Goal: Transaction & Acquisition: Purchase product/service

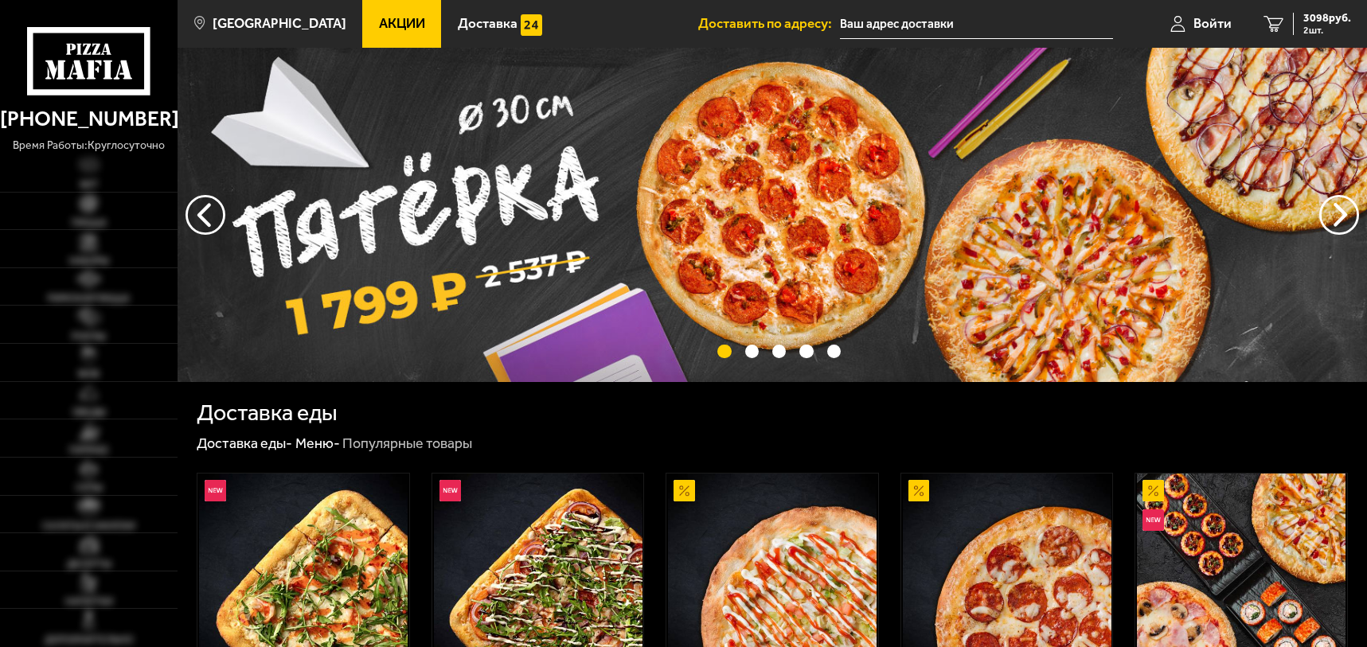
type input "[STREET_ADDRESS]"
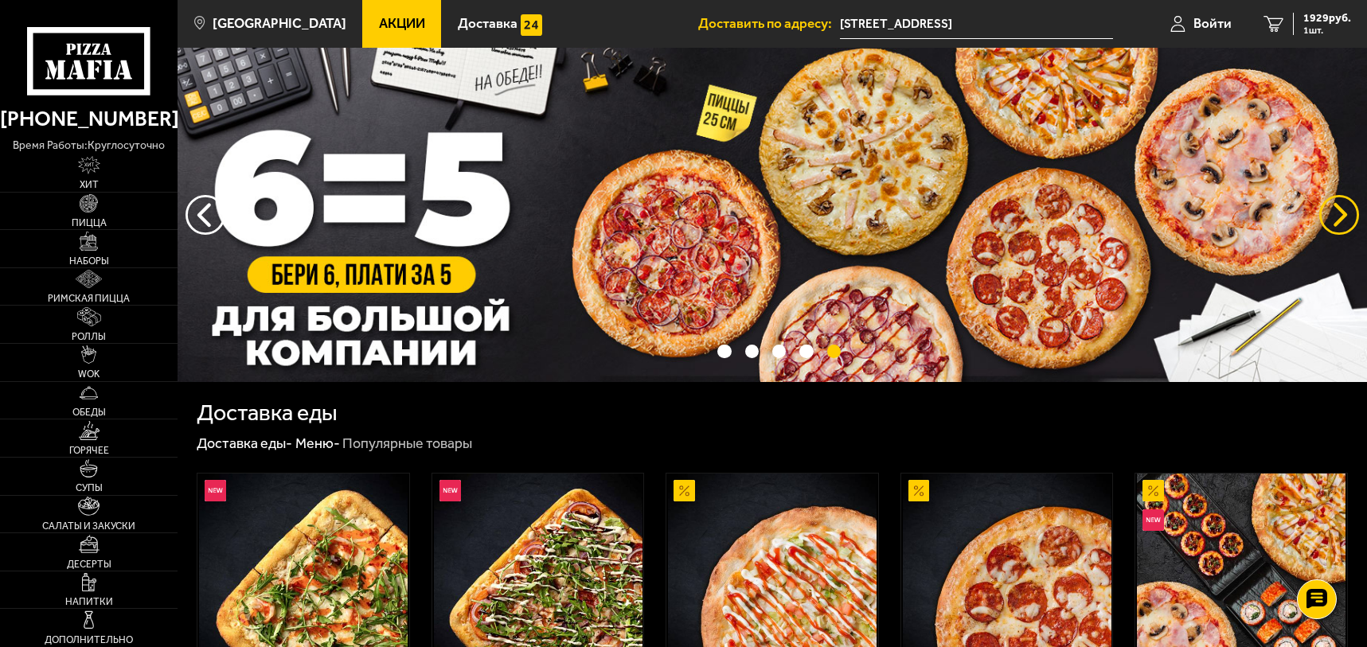
click at [1337, 205] on button "предыдущий" at bounding box center [1339, 215] width 40 height 40
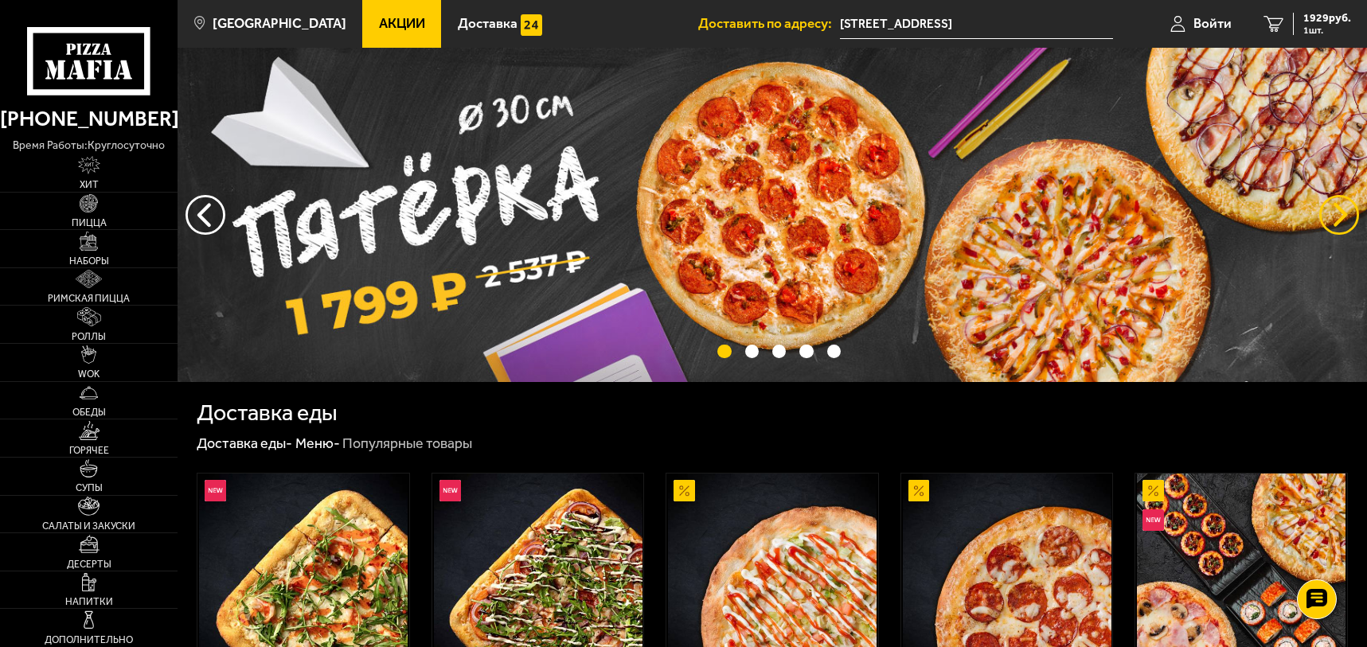
click at [1337, 205] on button "предыдущий" at bounding box center [1339, 215] width 40 height 40
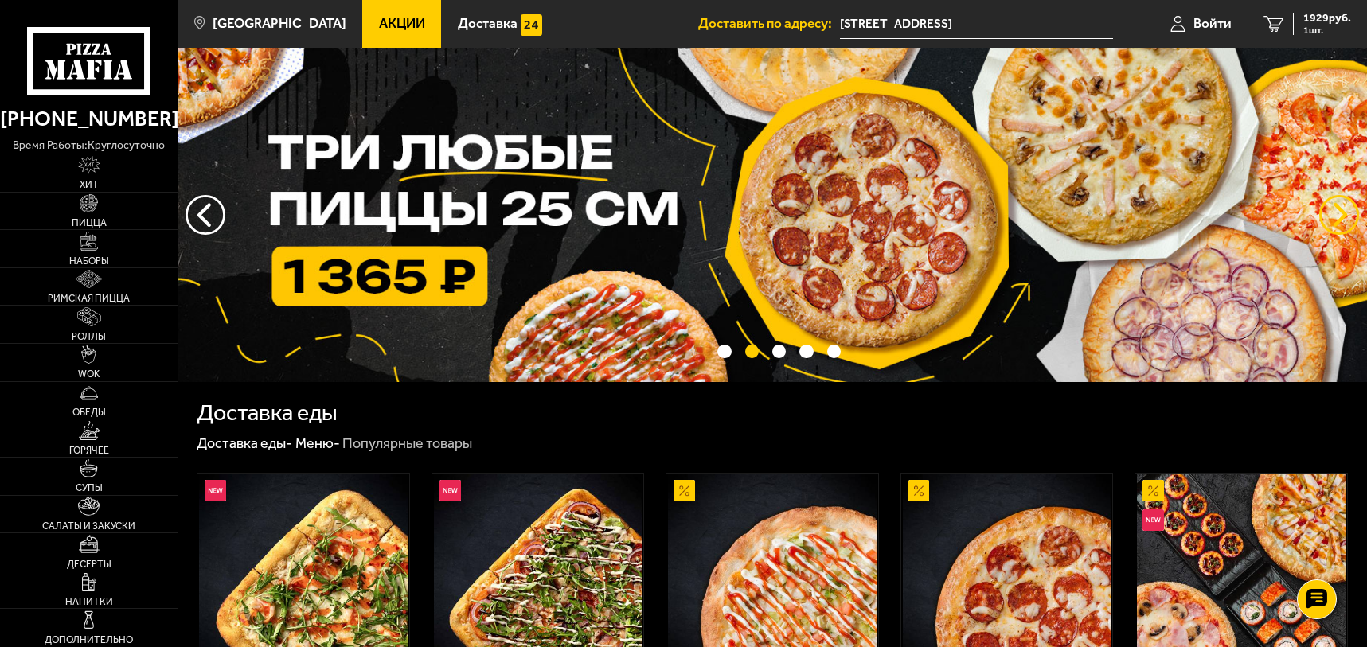
click at [1337, 205] on button "предыдущий" at bounding box center [1339, 215] width 40 height 40
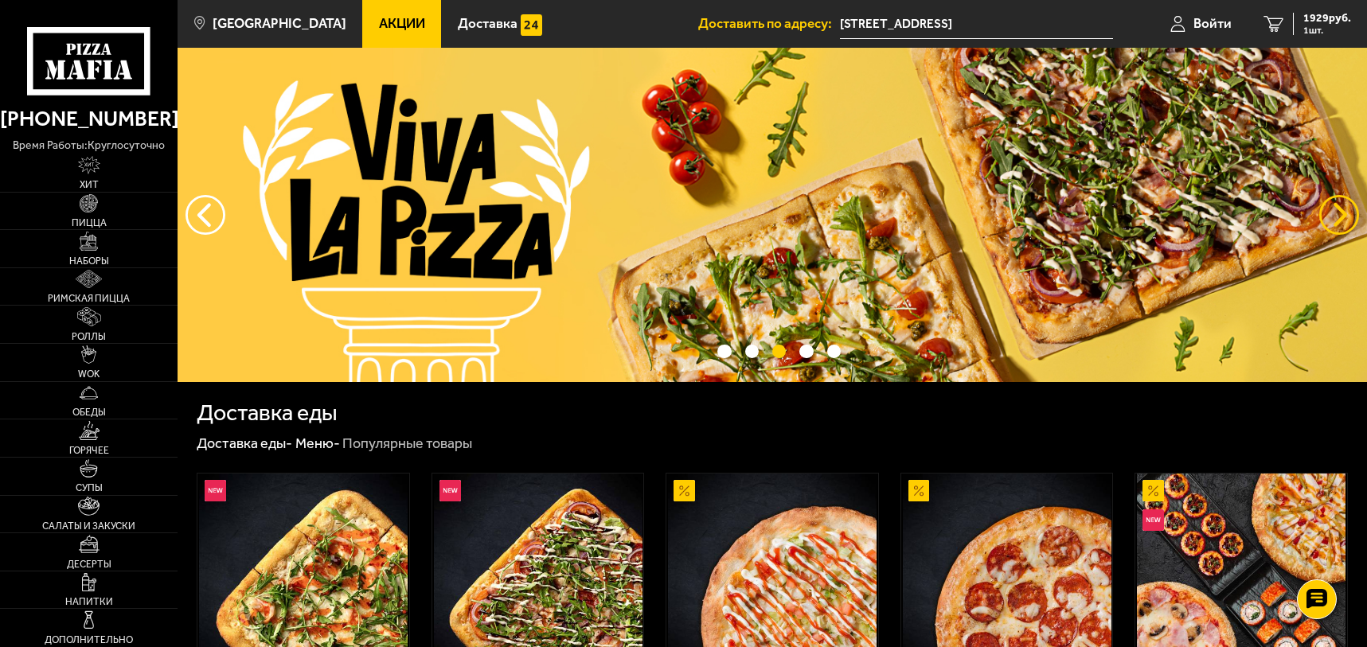
click at [1337, 205] on button "предыдущий" at bounding box center [1339, 215] width 40 height 40
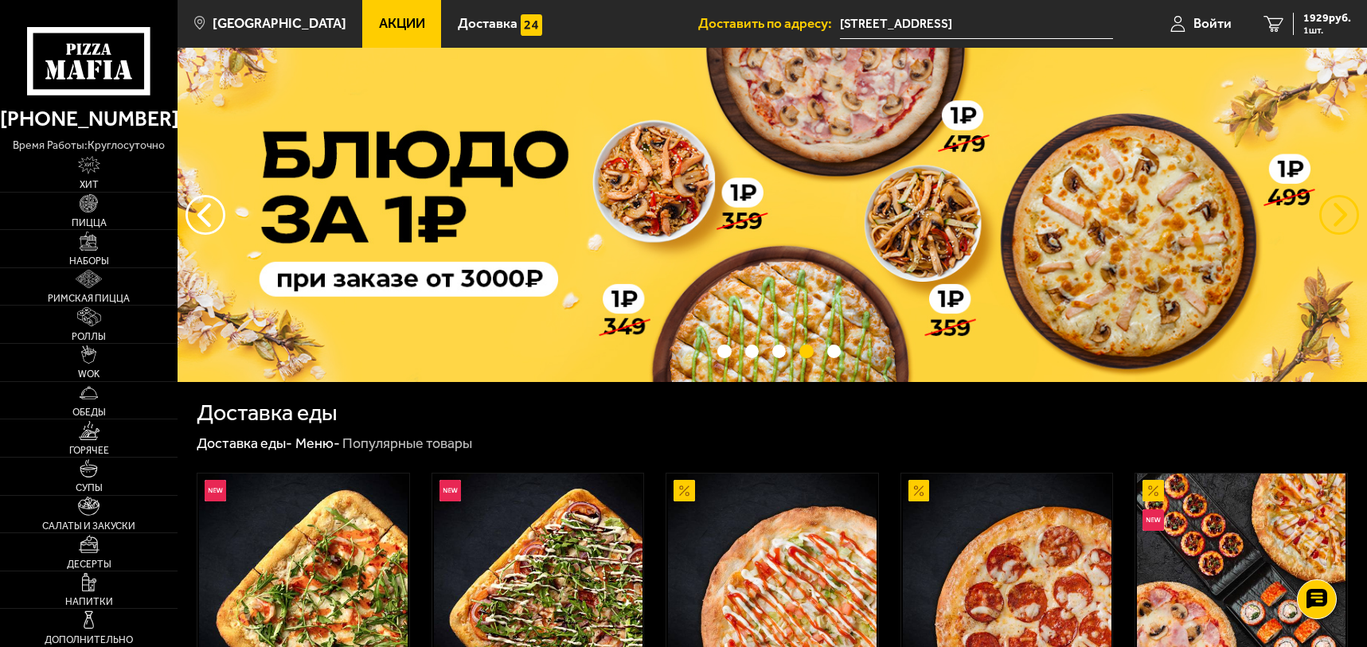
click at [1337, 205] on button "предыдущий" at bounding box center [1339, 215] width 40 height 40
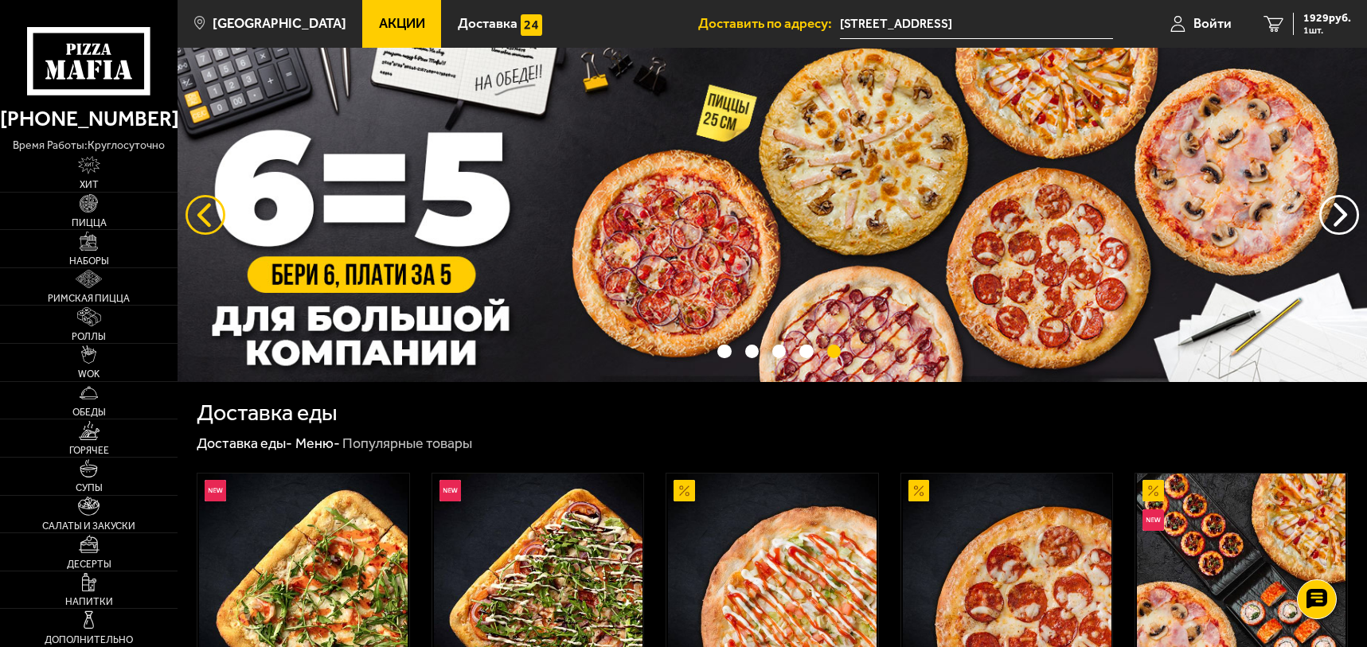
click at [205, 228] on button "следующий" at bounding box center [206, 215] width 40 height 40
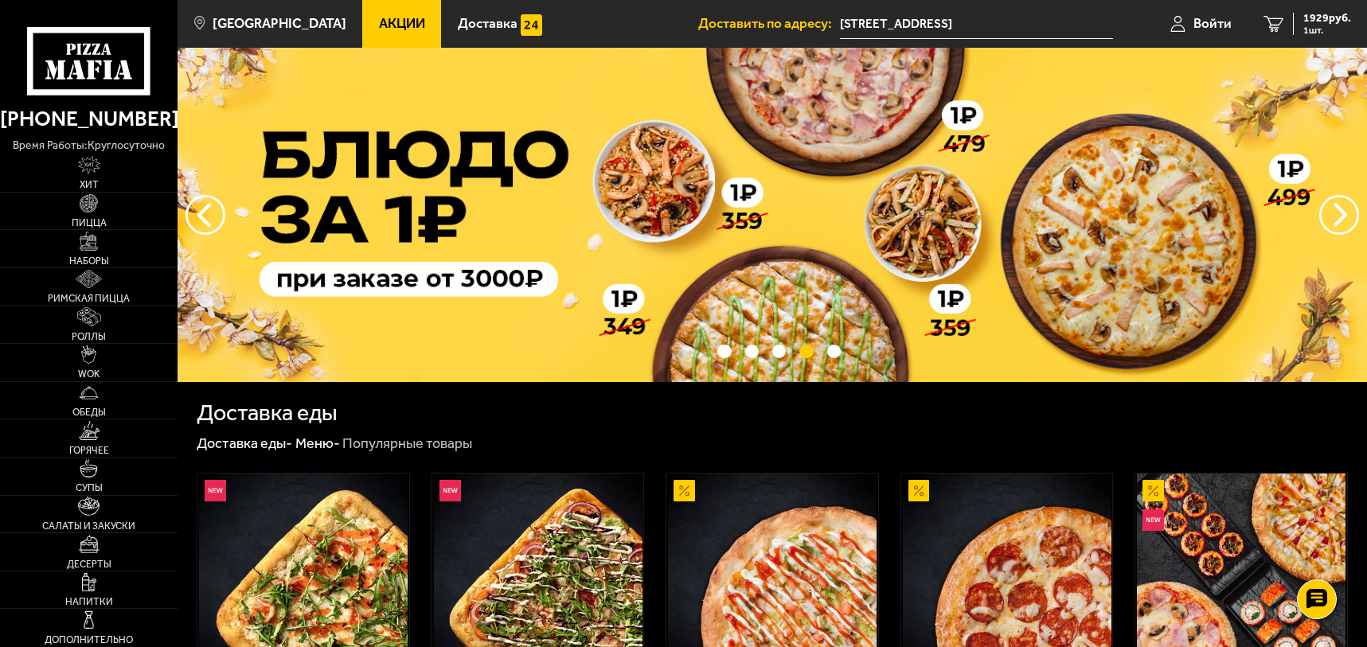
click at [544, 213] on img at bounding box center [773, 215] width 1190 height 334
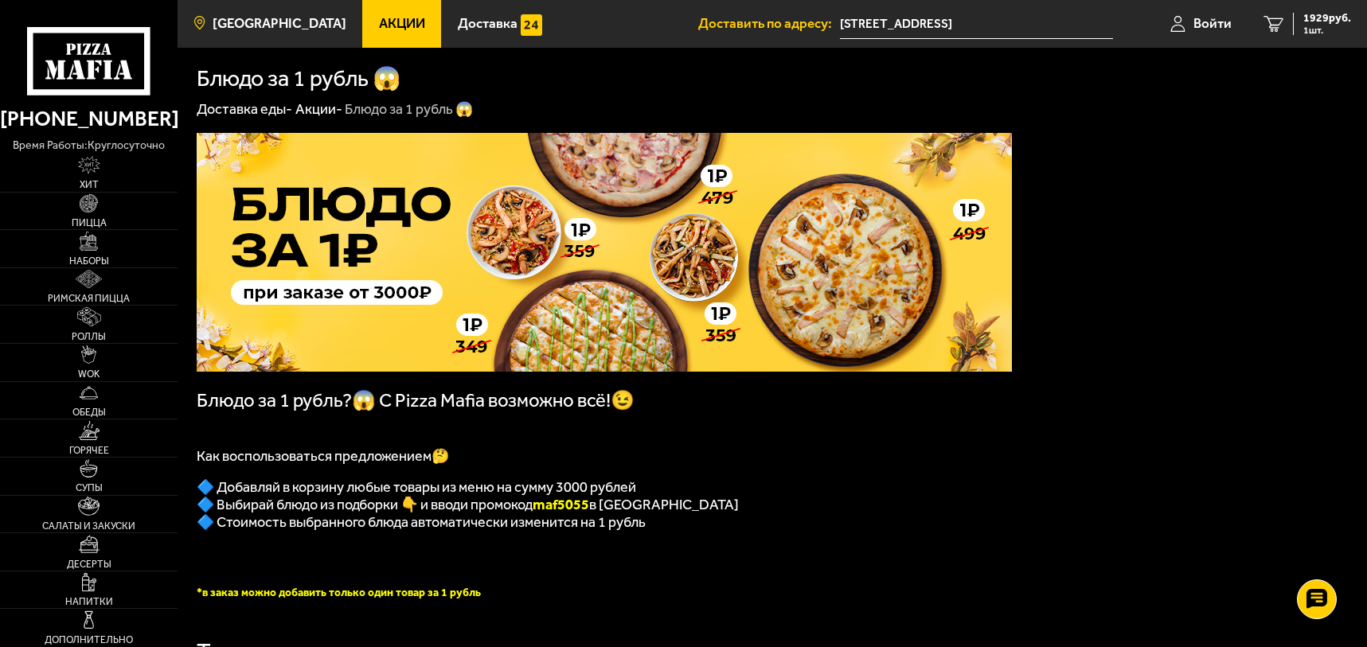
click at [240, 34] on link "[GEOGRAPHIC_DATA]" at bounding box center [270, 24] width 185 height 48
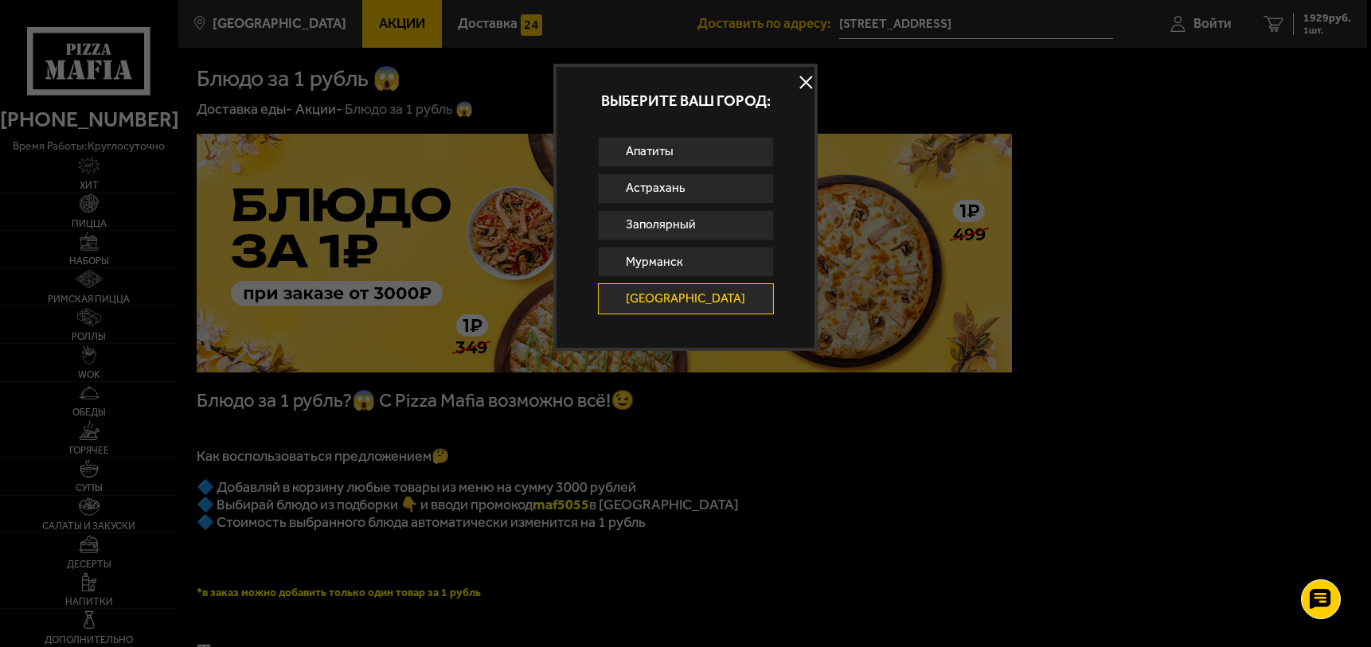
click at [795, 83] on button at bounding box center [806, 83] width 24 height 24
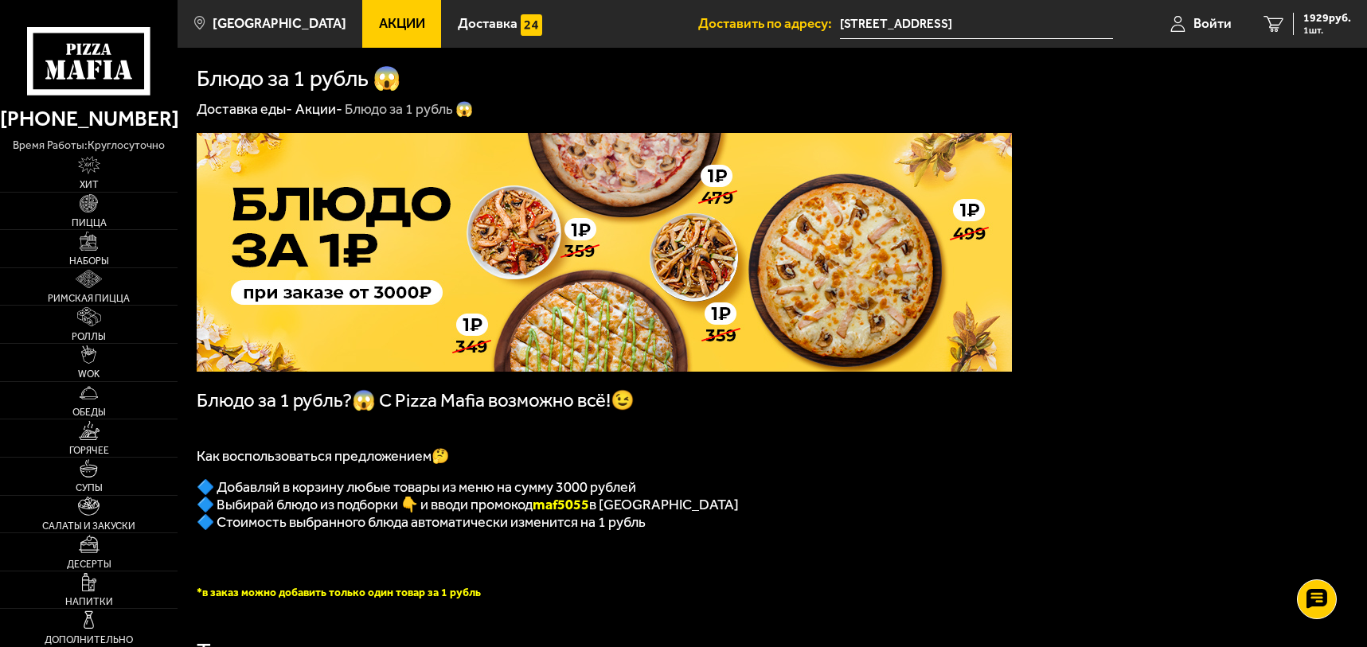
click at [82, 70] on use at bounding box center [78, 70] width 13 height 19
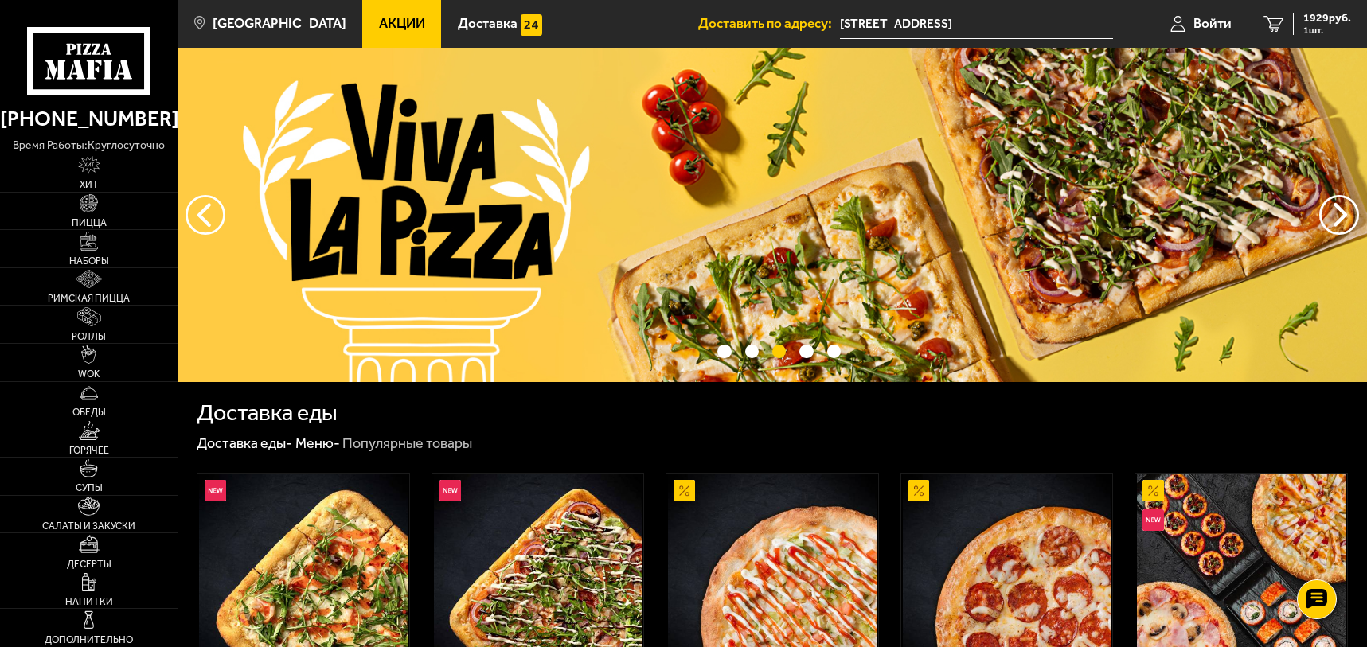
click at [379, 19] on span "Акции" at bounding box center [402, 24] width 46 height 14
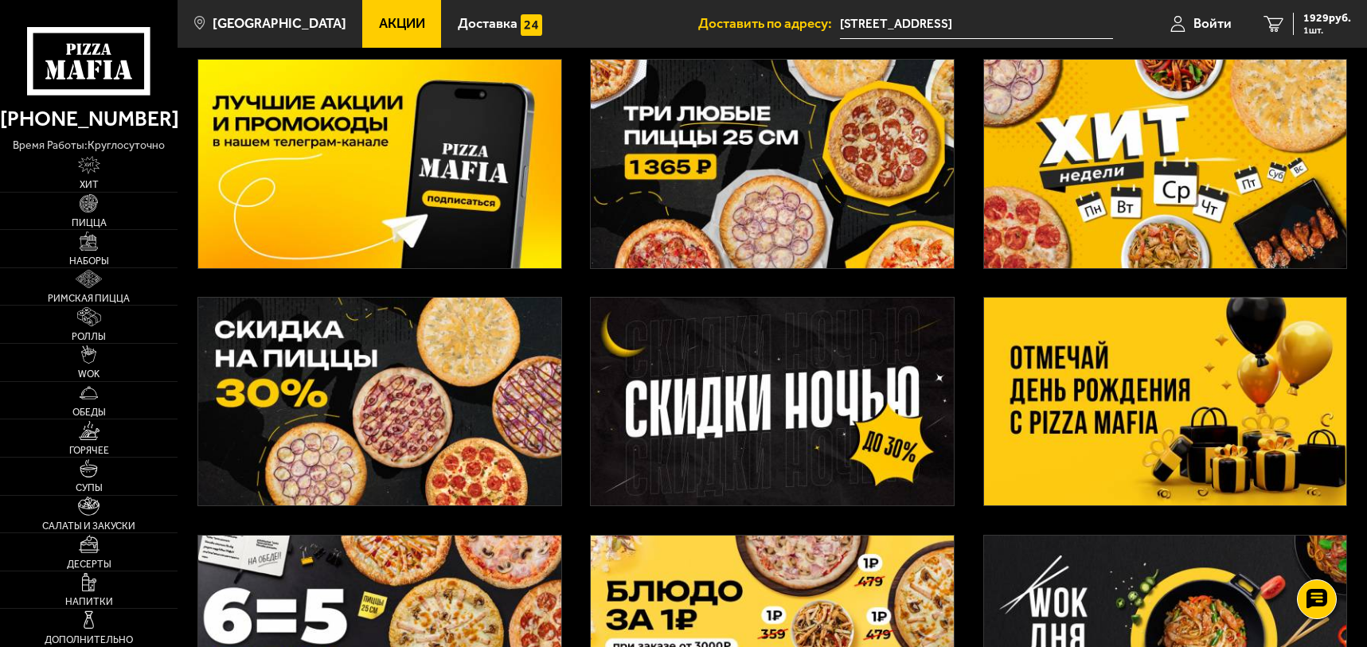
click at [1182, 363] on img at bounding box center [1165, 402] width 362 height 208
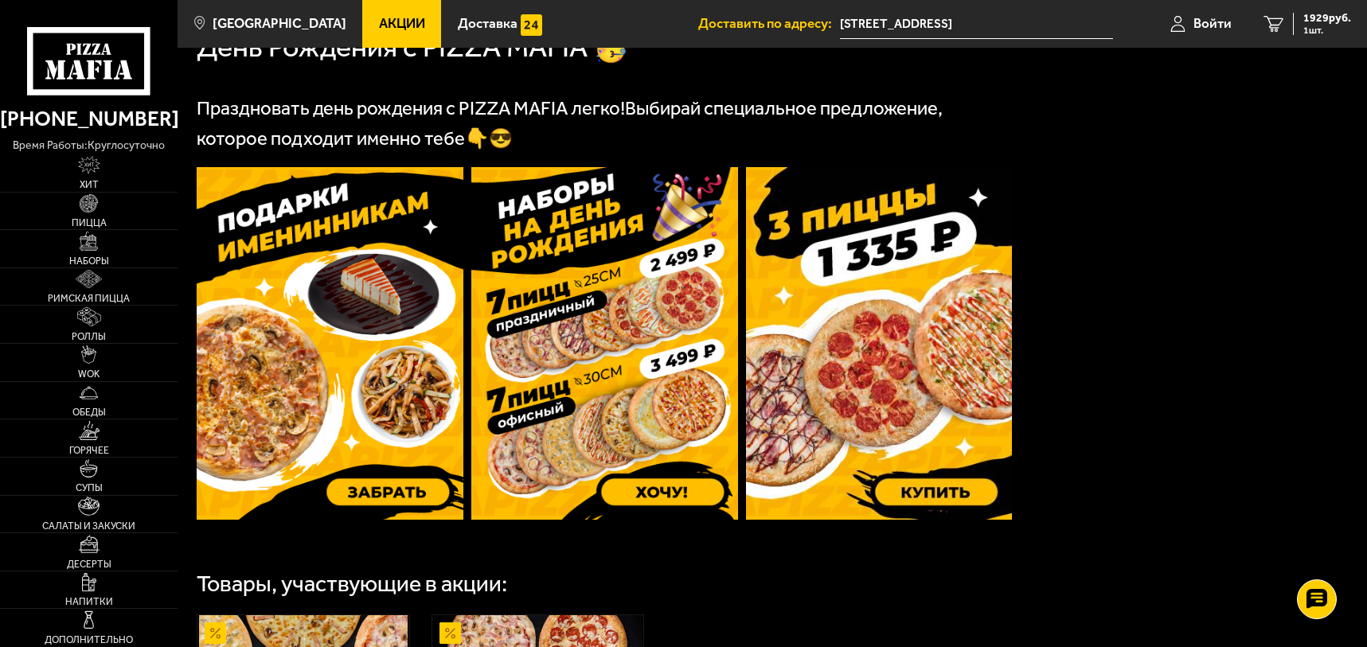
scroll to position [398, 0]
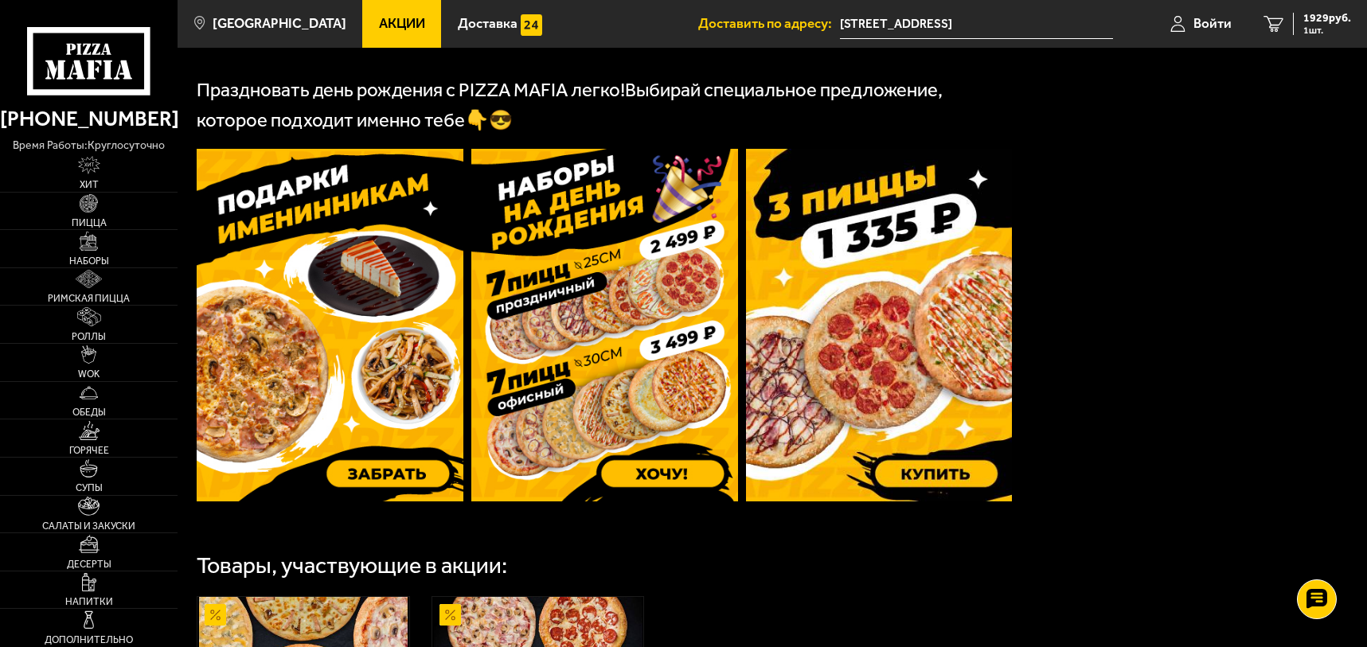
click at [261, 308] on img at bounding box center [330, 326] width 267 height 354
click at [728, 565] on div "Товары, участвующие в акции:" at bounding box center [772, 565] width 1151 height 23
click at [337, 299] on img at bounding box center [330, 326] width 267 height 354
click at [76, 203] on link "Пицца" at bounding box center [89, 211] width 178 height 37
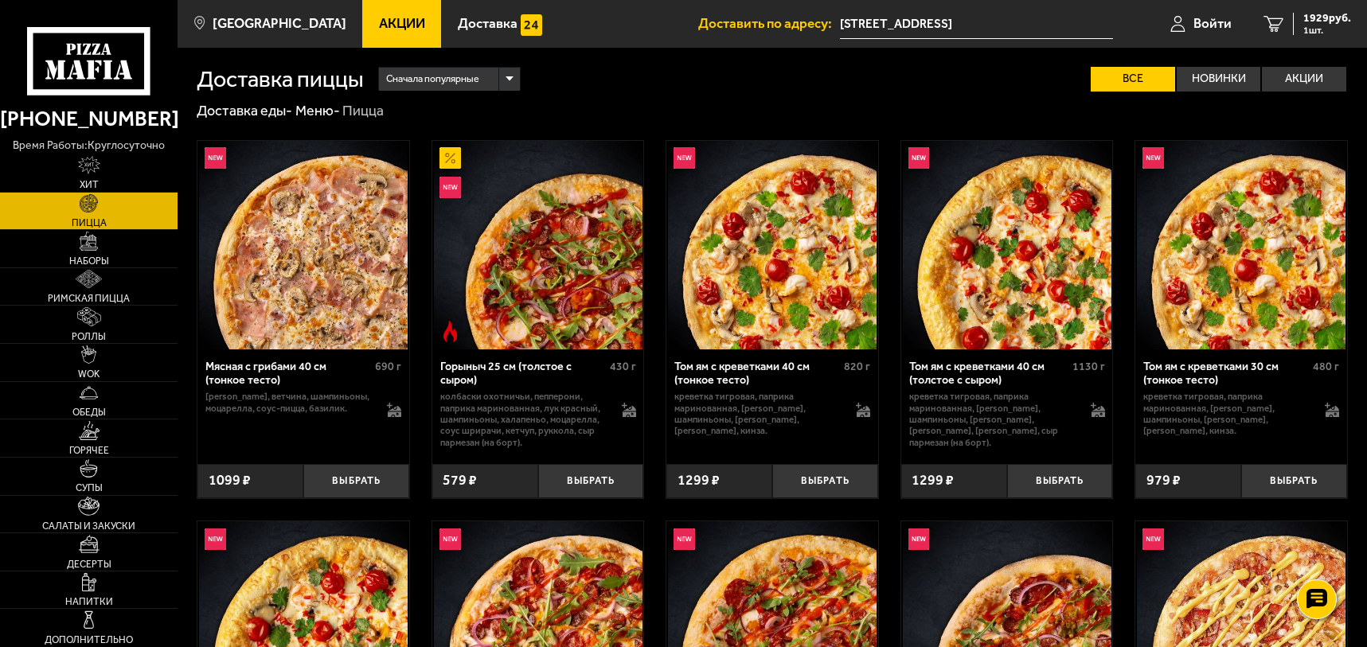
click at [318, 205] on img at bounding box center [303, 245] width 209 height 209
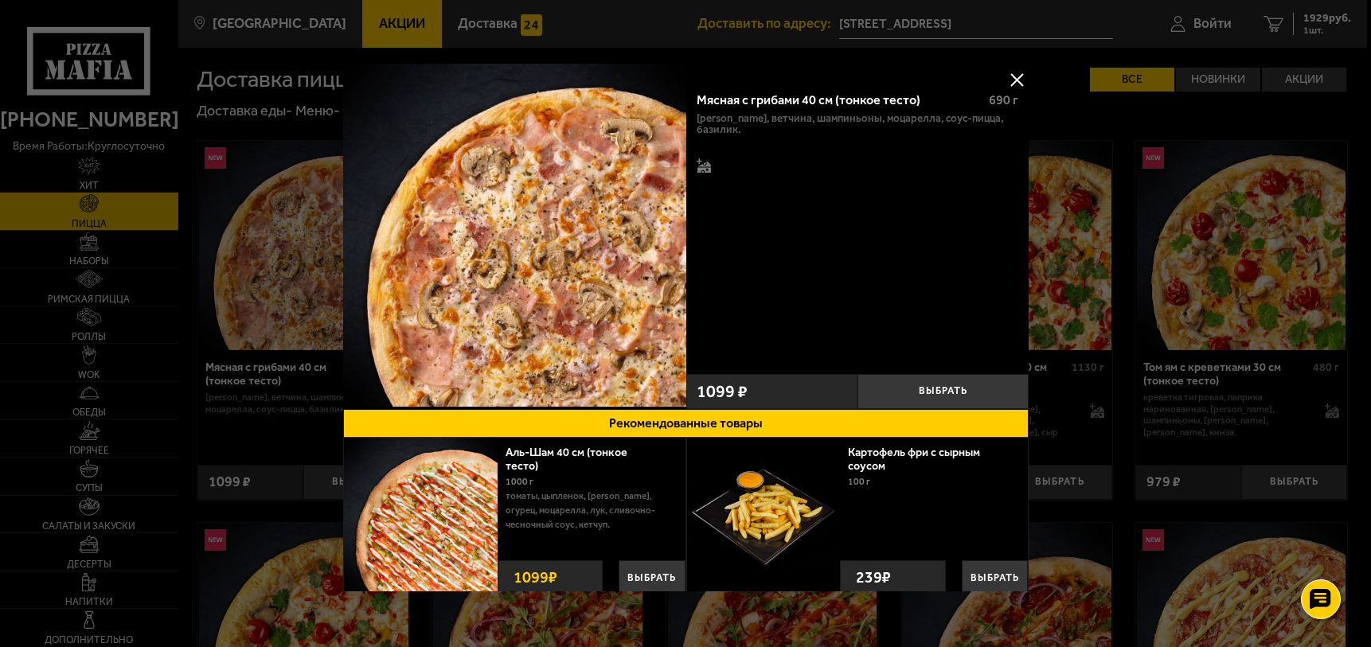
click at [447, 225] on img at bounding box center [514, 235] width 343 height 343
click at [1007, 76] on button at bounding box center [1017, 80] width 24 height 24
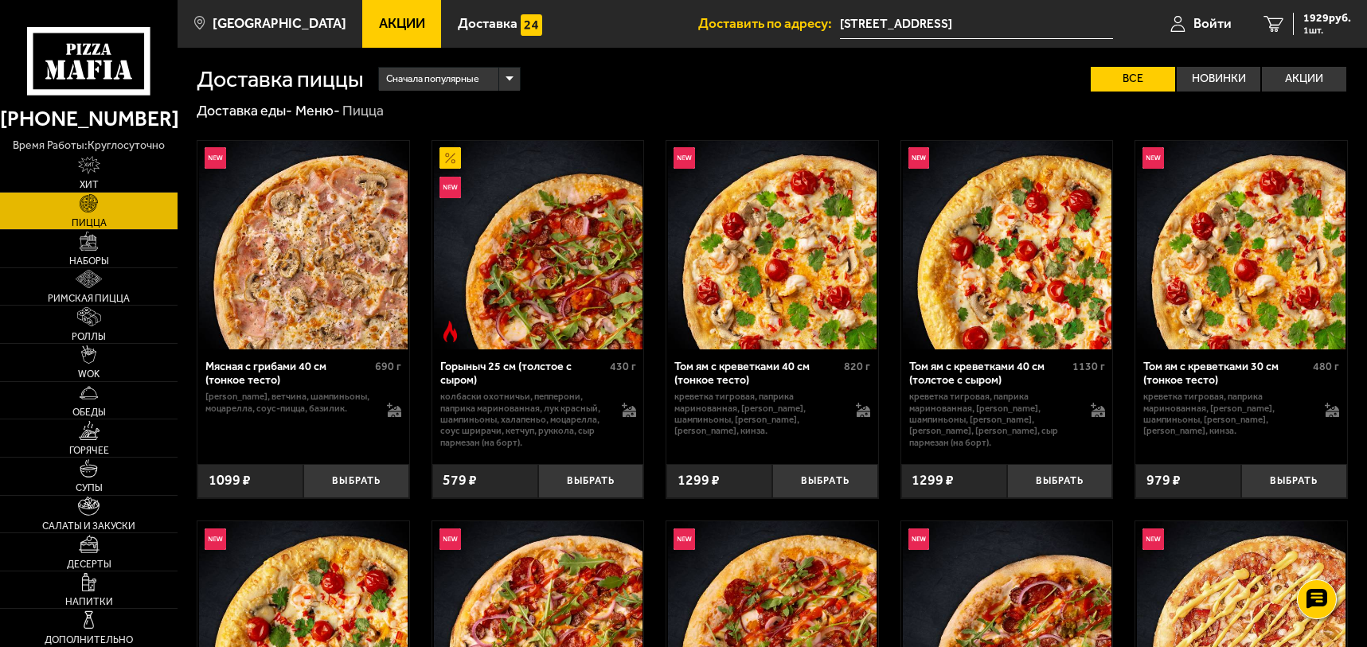
click at [404, 30] on link "Акции" at bounding box center [401, 24] width 79 height 48
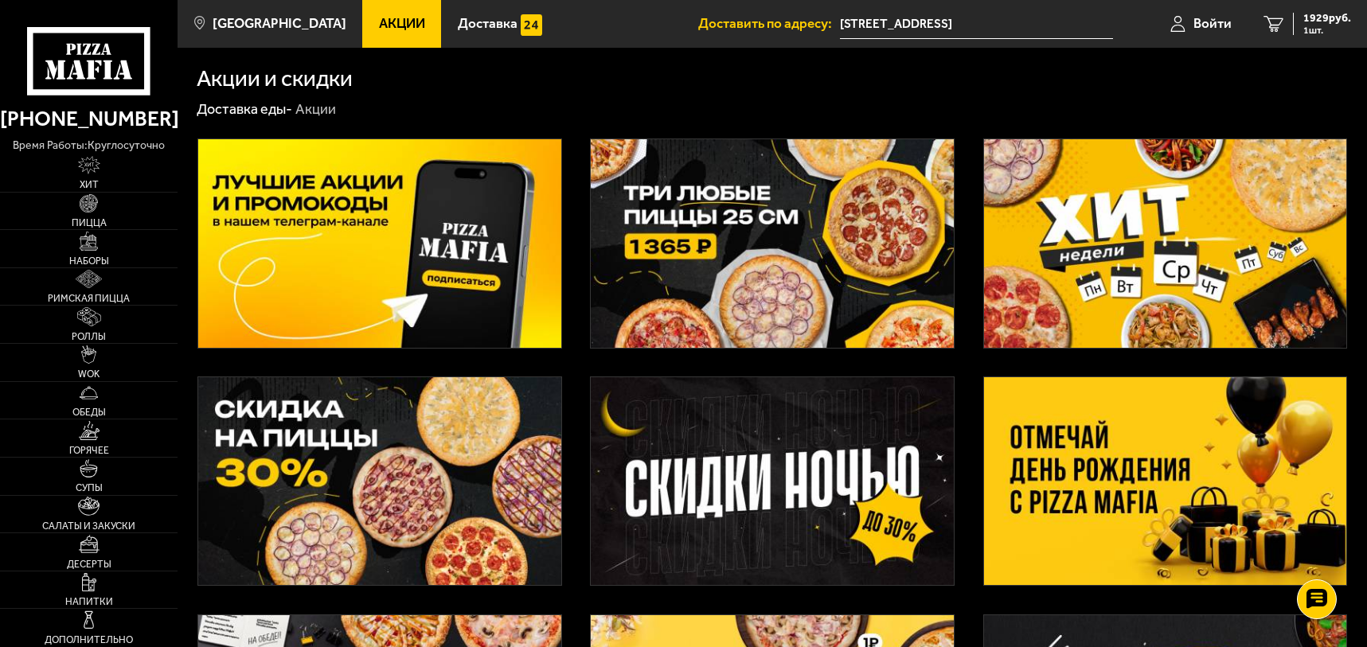
click at [1104, 475] on img at bounding box center [1165, 481] width 362 height 208
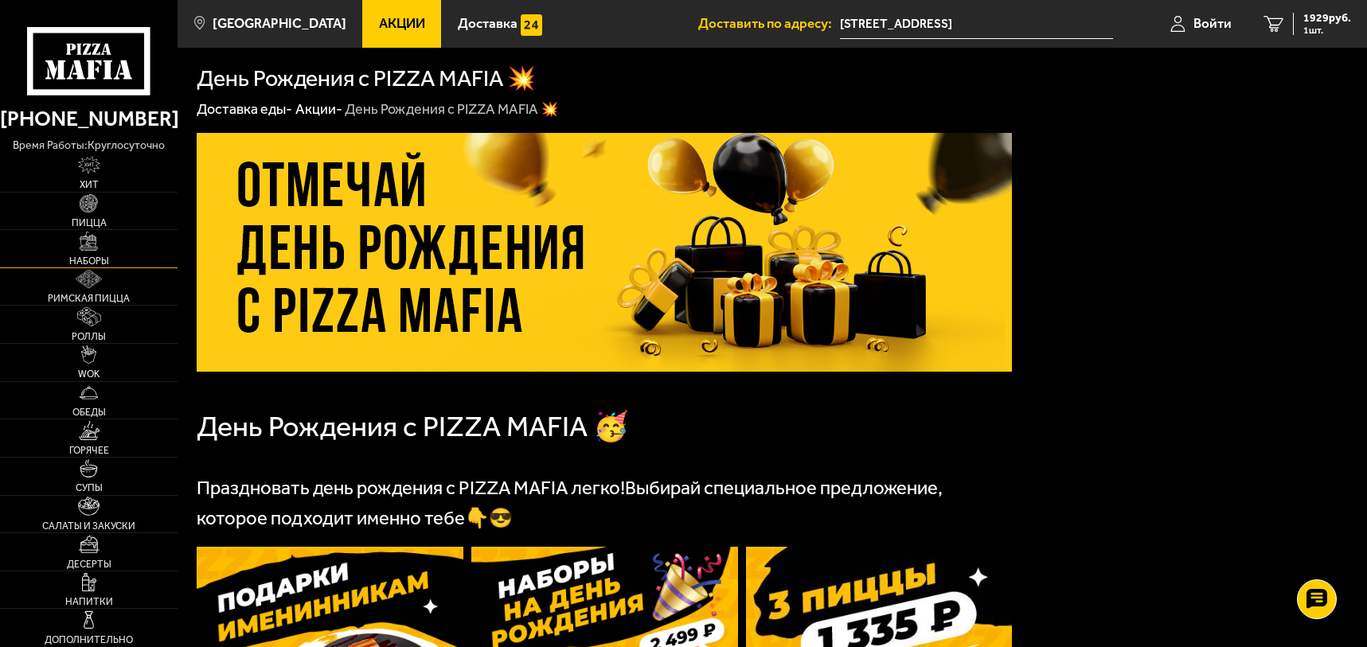
click at [93, 250] on img at bounding box center [89, 241] width 18 height 18
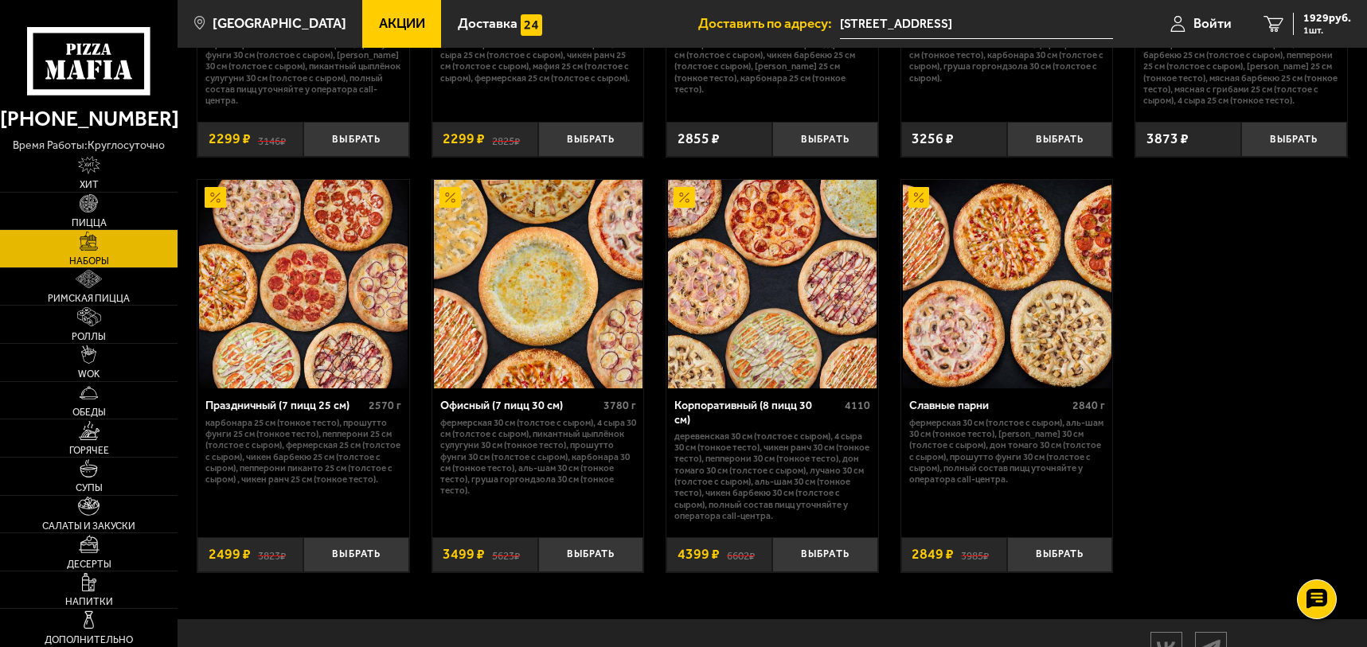
scroll to position [2150, 0]
